Goal: Navigation & Orientation: Find specific page/section

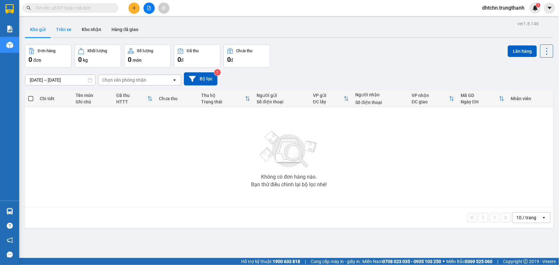
click at [62, 30] on button "Trên xe" at bounding box center [64, 29] width 26 height 15
